Goal: Task Accomplishment & Management: Complete application form

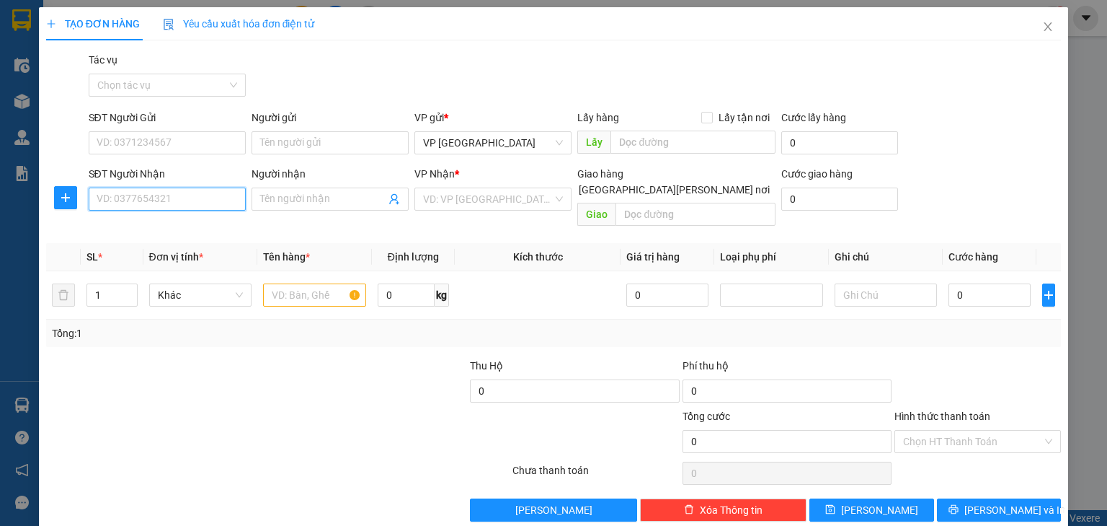
click at [159, 198] on input "SĐT Người Nhận" at bounding box center [167, 198] width 157 height 23
click at [167, 225] on div "0981270792 - A Khang Sport" at bounding box center [166, 228] width 138 height 16
type input "0981270792"
type input "A [PERSON_NAME] Sport"
type input "[GEOGRAPHIC_DATA],[GEOGRAPHIC_DATA][PERSON_NAME]"
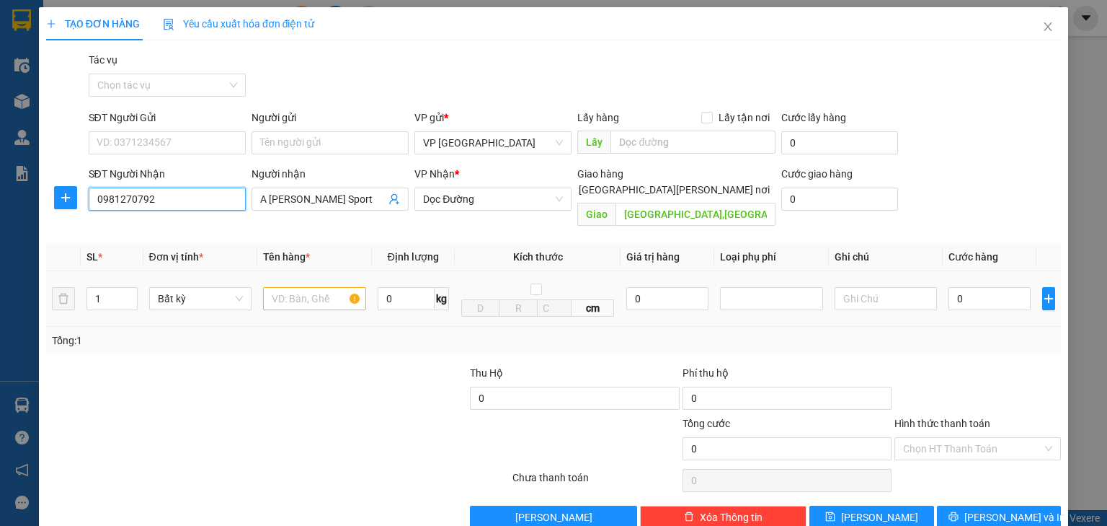
type input "0981270792"
click at [280, 287] on input "text" at bounding box center [314, 298] width 103 height 23
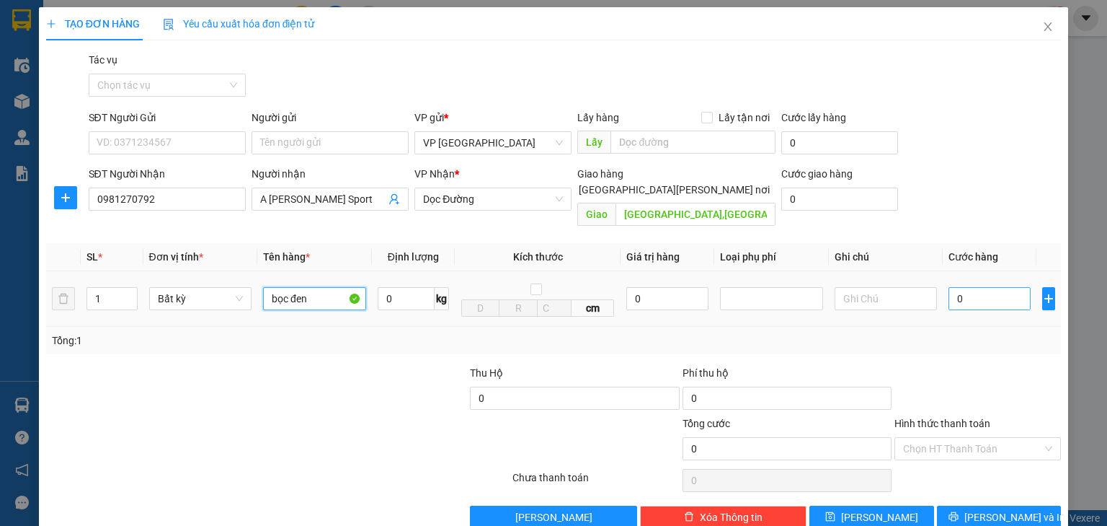
type input "bọc đen"
click at [949, 287] on input "0" at bounding box center [990, 298] width 82 height 23
type input "5"
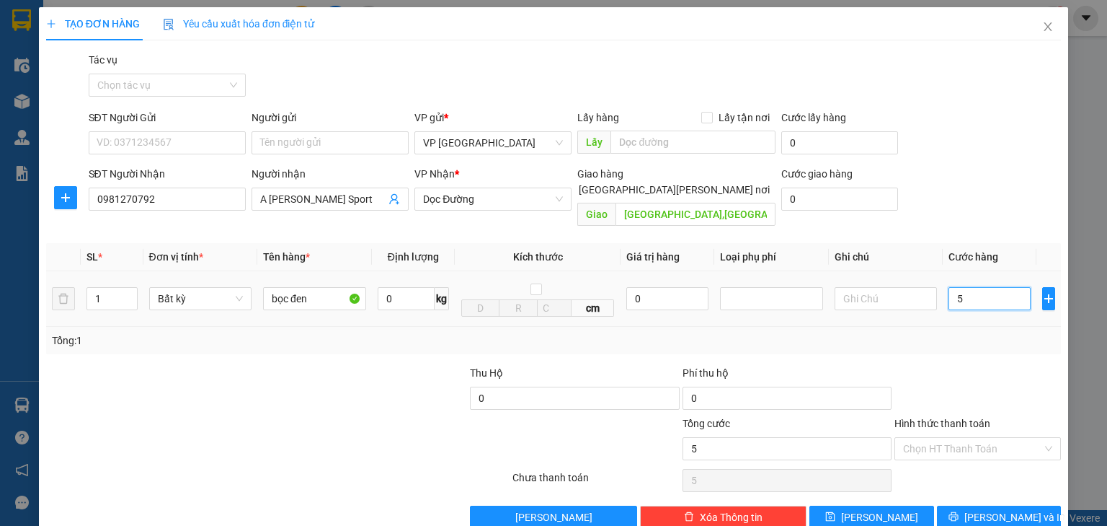
type input "50"
type input "500"
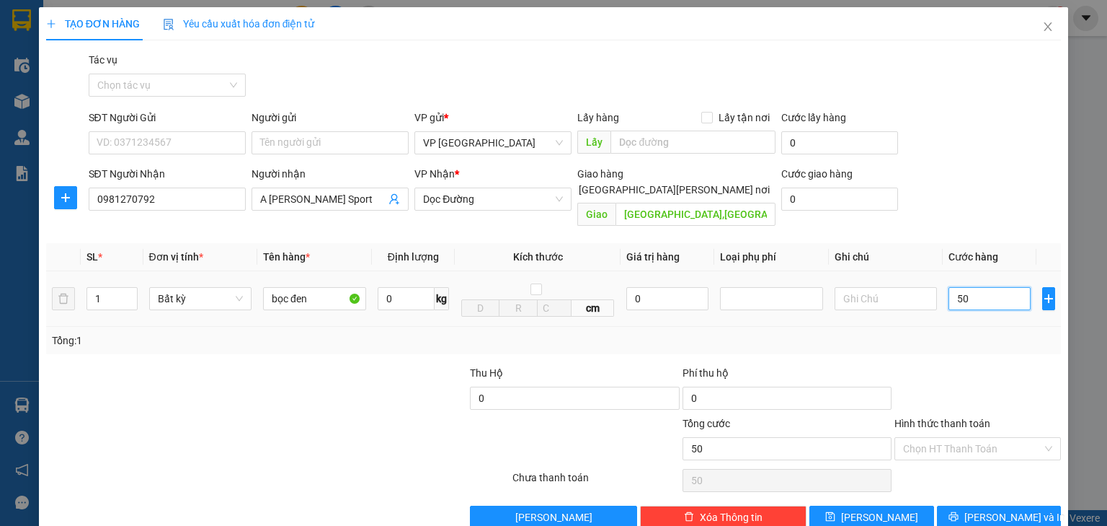
type input "500"
type input "5.000"
type input "50.000"
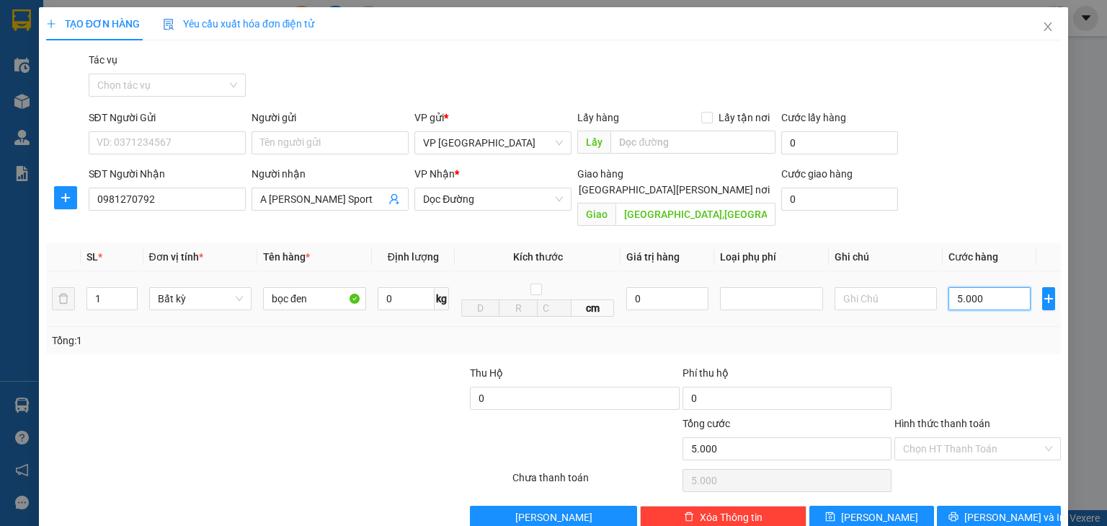
type input "50.000"
click at [985, 509] on span "[PERSON_NAME] và In" at bounding box center [1015, 517] width 101 height 16
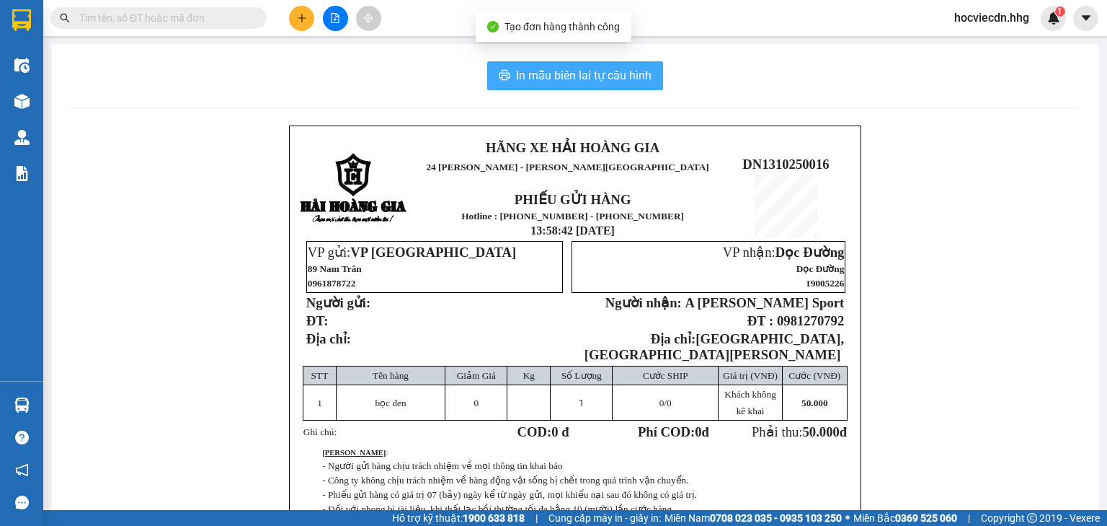
click at [593, 79] on span "In mẫu biên lai tự cấu hình" at bounding box center [584, 75] width 136 height 18
